Goal: Information Seeking & Learning: Learn about a topic

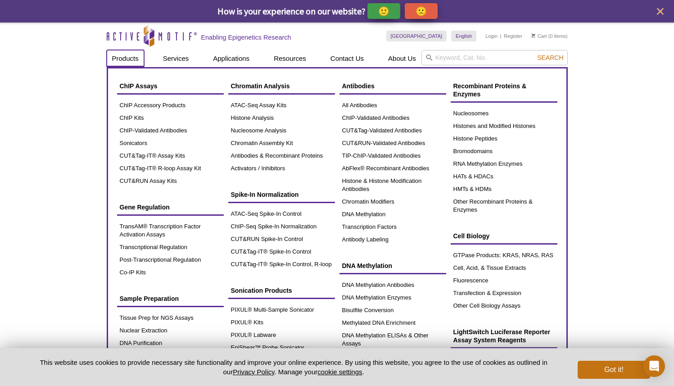
click at [130, 59] on link "Products" at bounding box center [125, 58] width 37 height 17
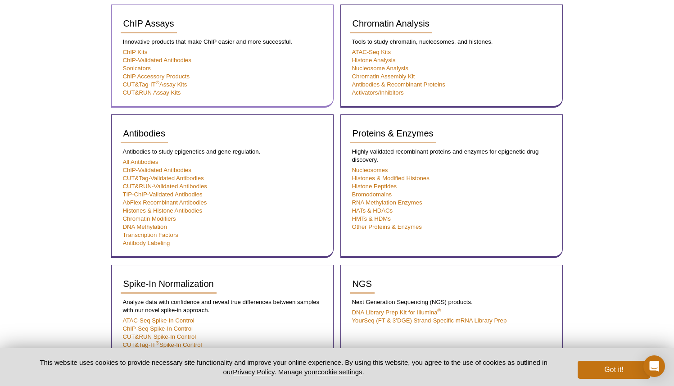
scroll to position [222, 0]
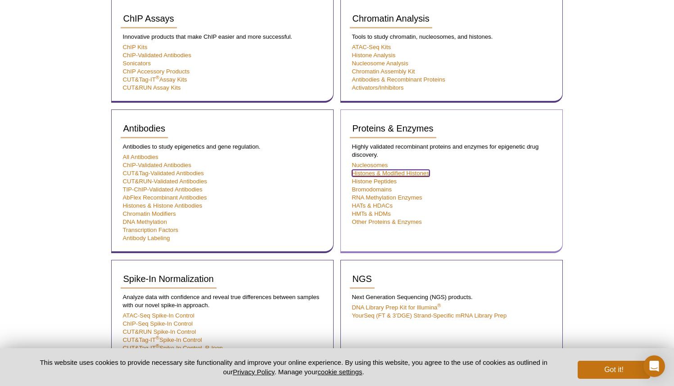
click at [377, 172] on link "Histones & Modified Histones" at bounding box center [390, 173] width 77 height 7
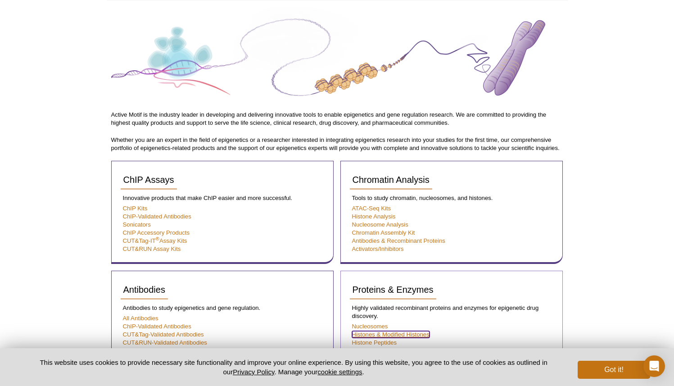
scroll to position [0, 0]
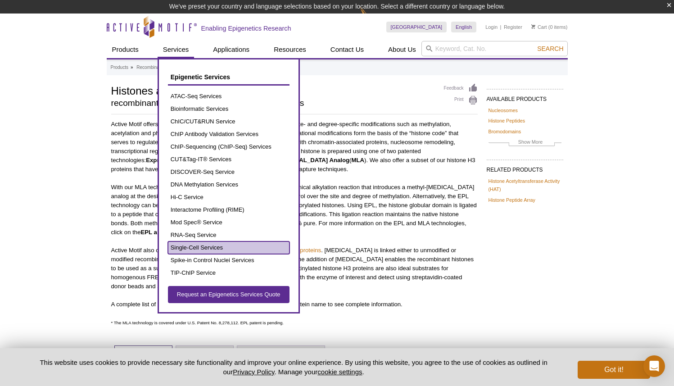
click at [195, 241] on link "Single-Cell Services" at bounding box center [229, 247] width 122 height 13
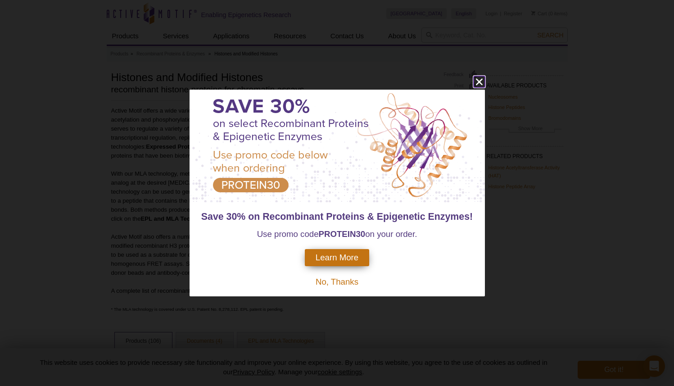
click at [477, 82] on icon "close" at bounding box center [479, 81] width 11 height 11
